Goal: Task Accomplishment & Management: Manage account settings

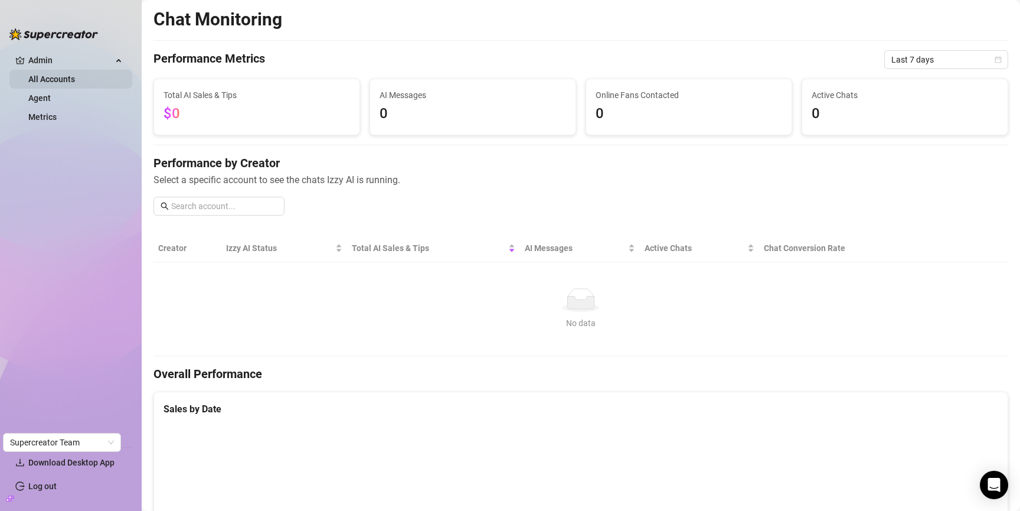
click at [50, 79] on link "All Accounts" at bounding box center [51, 78] width 47 height 9
click at [48, 100] on link "Agent" at bounding box center [39, 97] width 22 height 9
click at [49, 120] on link "Metrics" at bounding box center [42, 116] width 28 height 9
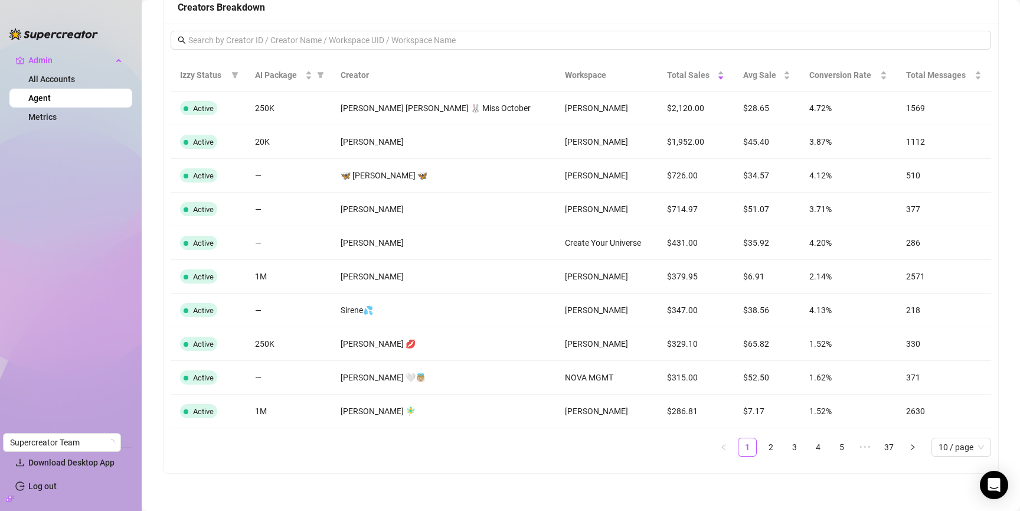
scroll to position [1132, 0]
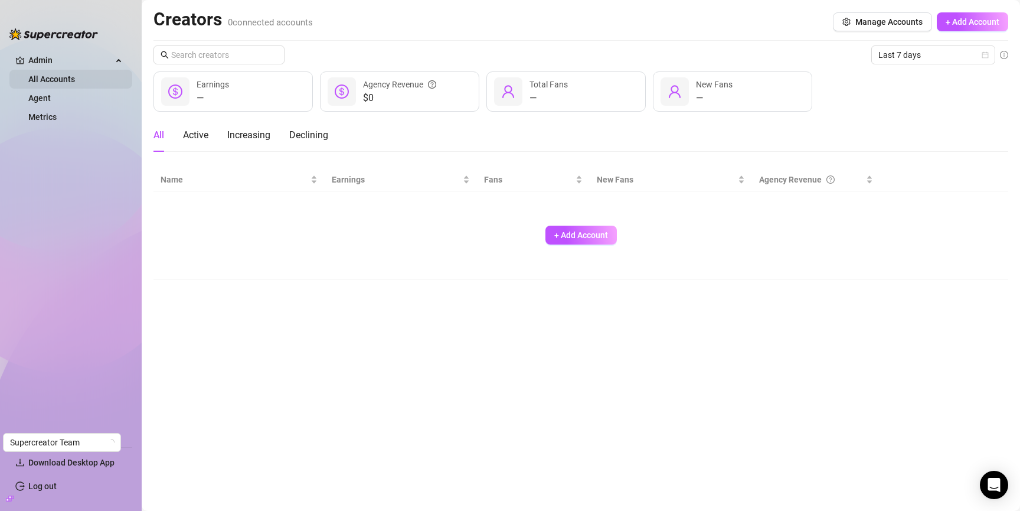
click at [69, 83] on link "All Accounts" at bounding box center [51, 78] width 47 height 9
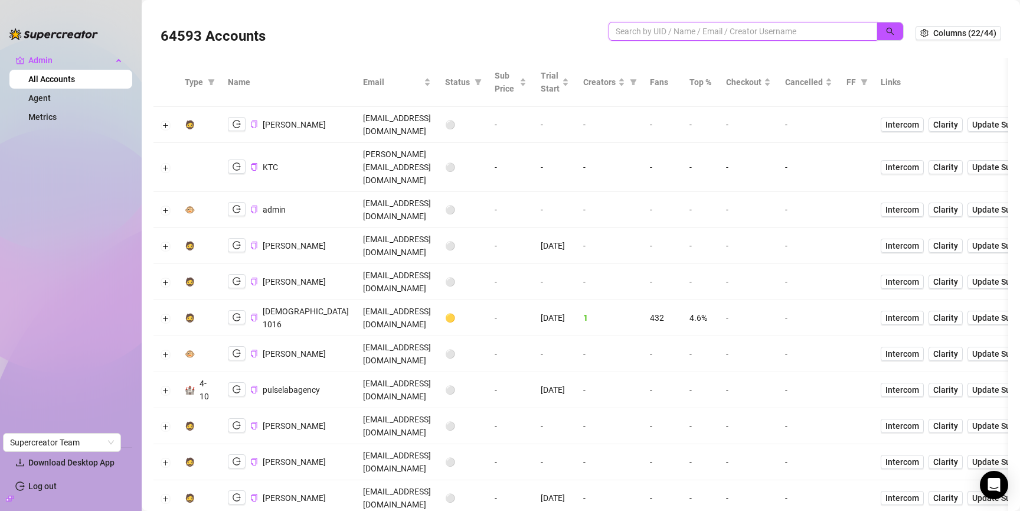
click at [691, 29] on input "search" at bounding box center [738, 31] width 245 height 13
type input "cear"
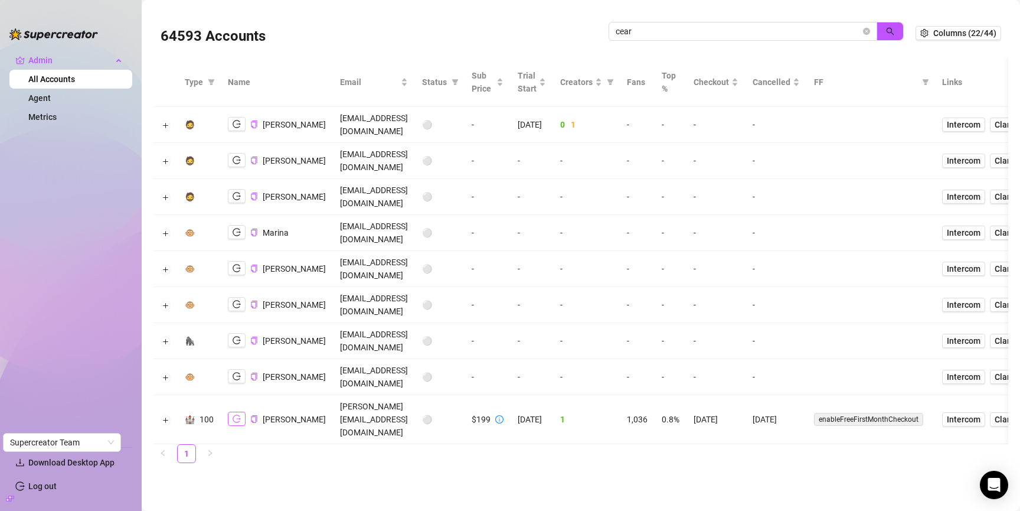
click at [234, 414] on icon "logout" at bounding box center [237, 418] width 8 height 8
